Goal: Complete application form

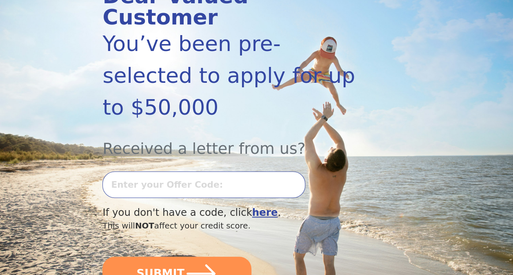
scroll to position [127, 0]
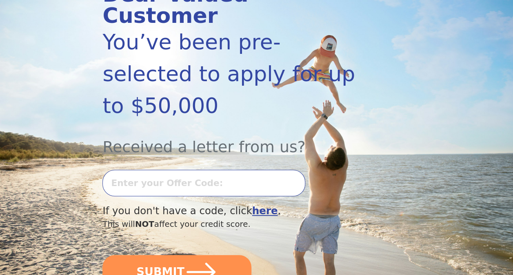
click at [176, 170] on input "text" at bounding box center [203, 183] width 203 height 27
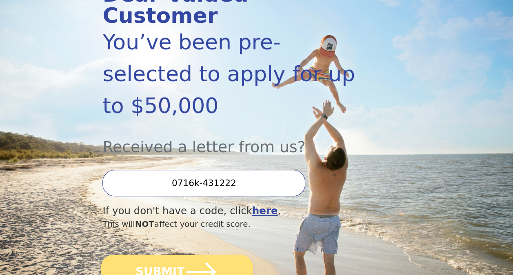
type input "0716k-431222"
click at [160, 255] on button "SUBMIT" at bounding box center [177, 272] width 152 height 35
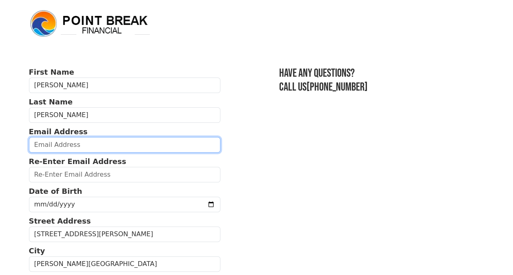
click at [74, 144] on input "email" at bounding box center [125, 145] width 192 height 16
type input "robertocjasso18@gmail.com"
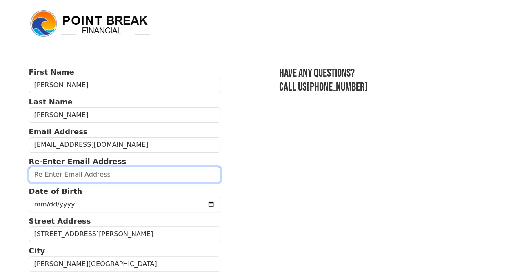
click at [71, 177] on input "email" at bounding box center [125, 175] width 192 height 16
type input "robertocjasso18@gmail.com"
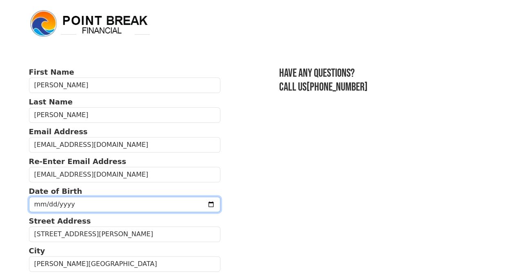
click at [64, 201] on input "date" at bounding box center [125, 205] width 192 height 16
click at [191, 201] on input "date" at bounding box center [125, 205] width 192 height 16
type input "1994-10-18"
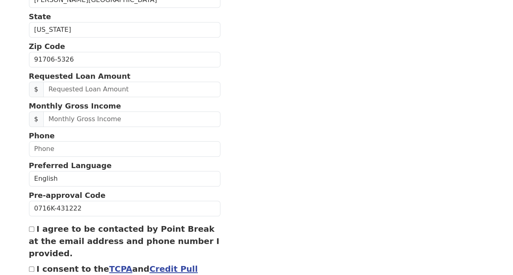
scroll to position [264, 0]
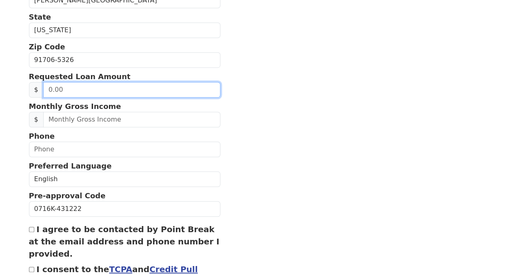
click at [64, 88] on input "text" at bounding box center [131, 90] width 177 height 16
type input "20,000.00"
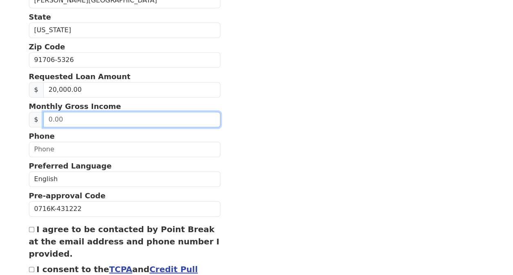
click at [78, 119] on input "text" at bounding box center [131, 120] width 177 height 16
type input "7,000.00"
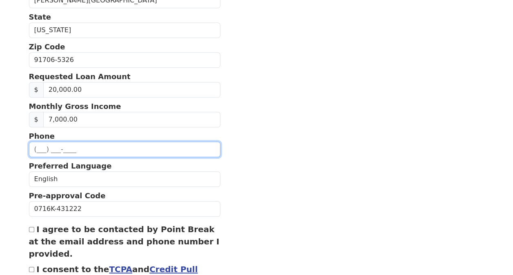
click at [76, 151] on input "text" at bounding box center [125, 150] width 192 height 16
type input "(949) 973-6562"
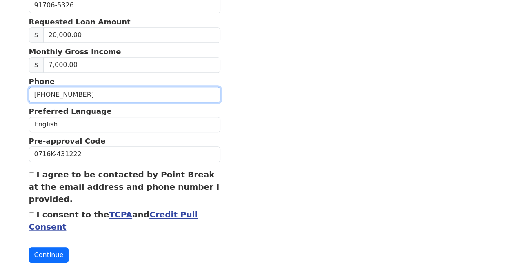
scroll to position [321, 0]
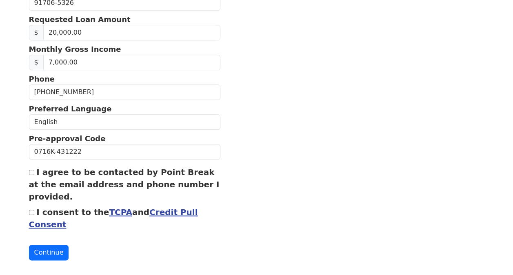
click at [32, 170] on input "I agree to be contacted by Point Break at the email address and phone number I …" at bounding box center [31, 172] width 5 height 5
click at [42, 249] on button "Continue" at bounding box center [49, 253] width 40 height 16
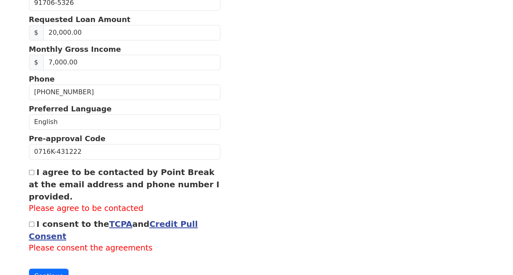
click at [31, 170] on input "I agree to be contacted by Point Break at the email address and phone number I …" at bounding box center [31, 172] width 5 height 5
checkbox input "true"
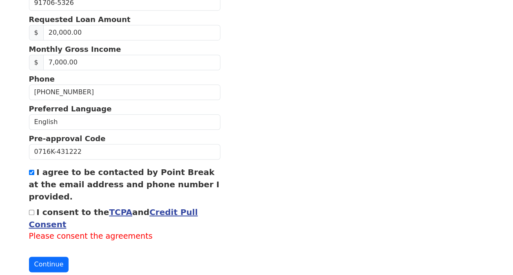
click at [29, 210] on input "I consent to the TCPA and Credit Pull Consent" at bounding box center [31, 212] width 5 height 5
checkbox input "true"
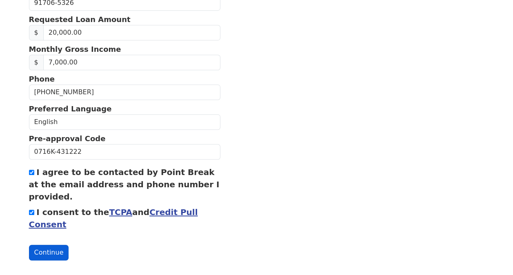
click at [51, 253] on button "Continue" at bounding box center [49, 253] width 40 height 16
